Goal: Task Accomplishment & Management: Manage account settings

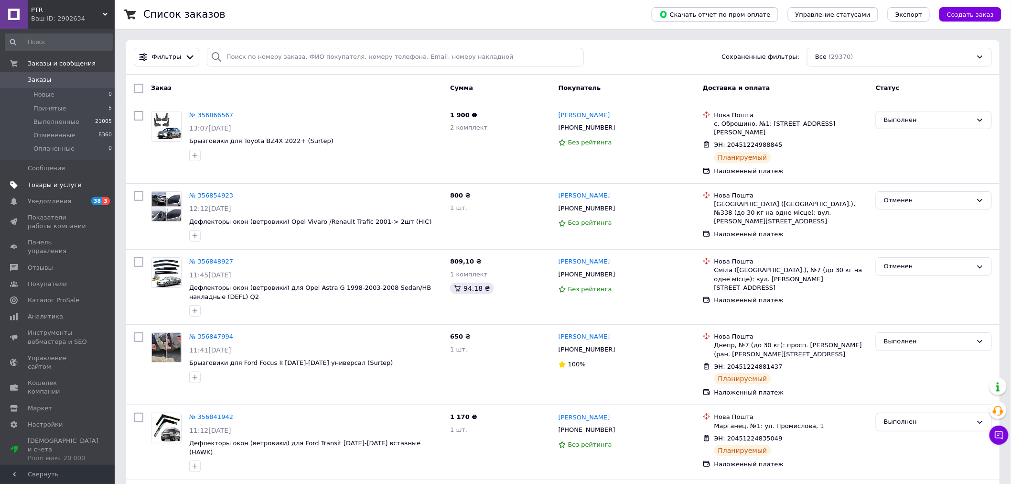
click at [61, 185] on span "Товары и услуги" at bounding box center [55, 185] width 54 height 9
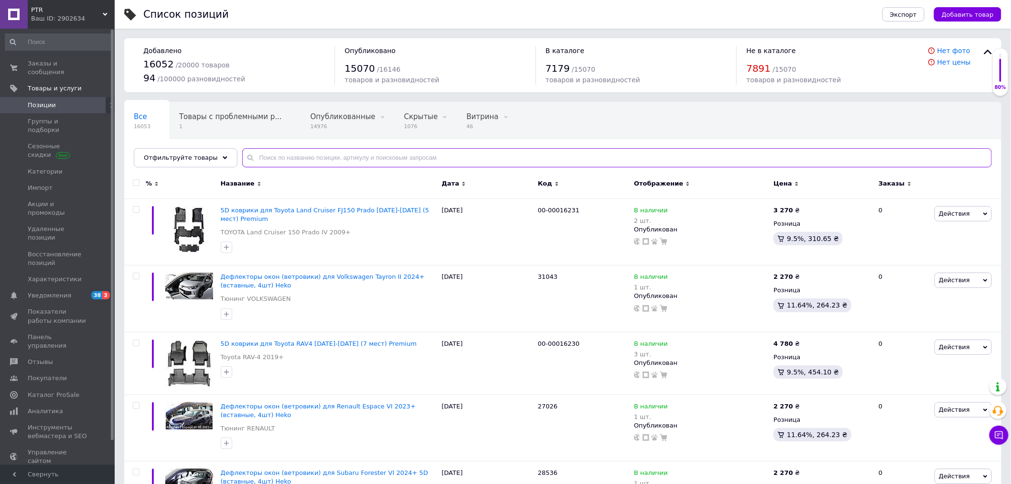
click at [308, 153] on input "text" at bounding box center [617, 157] width 750 height 19
click at [70, 65] on span "Заказы и сообщения" at bounding box center [58, 67] width 61 height 17
